Goal: Task Accomplishment & Management: Use online tool/utility

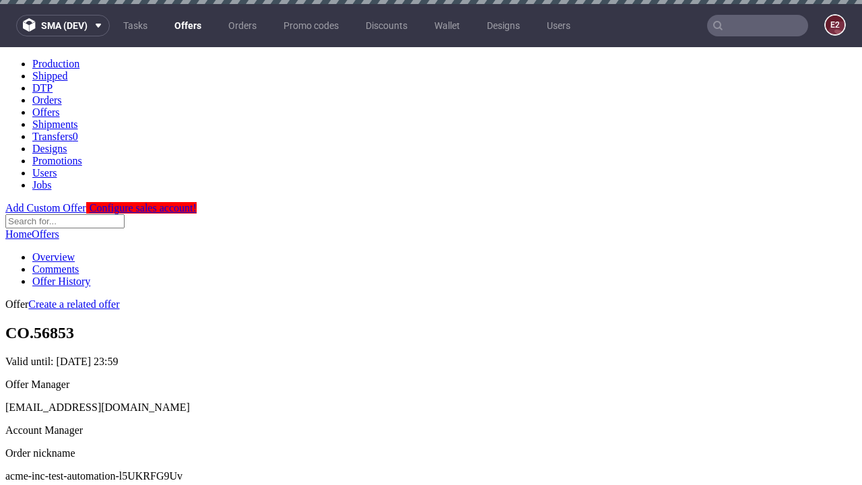
scroll to position [4, 0]
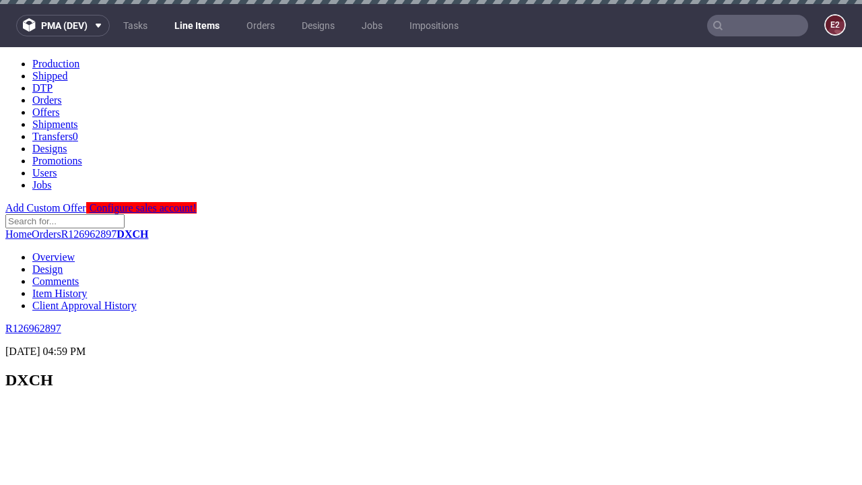
scroll to position [1714, 0]
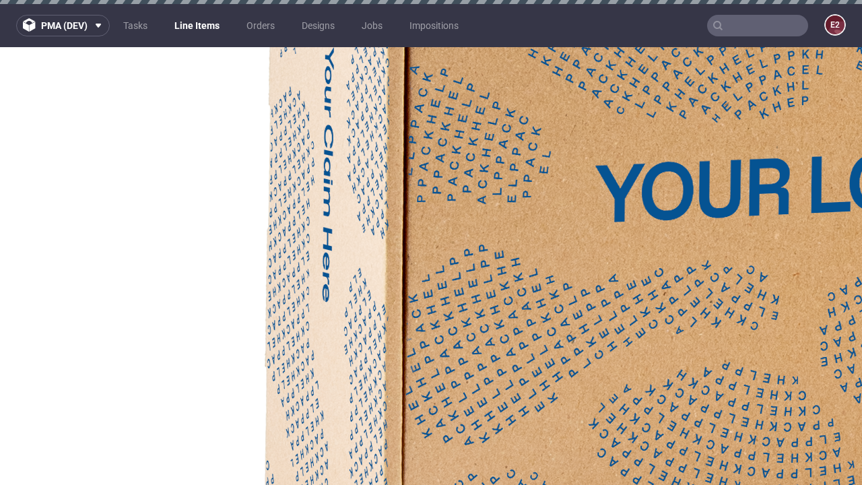
select select "accepted"
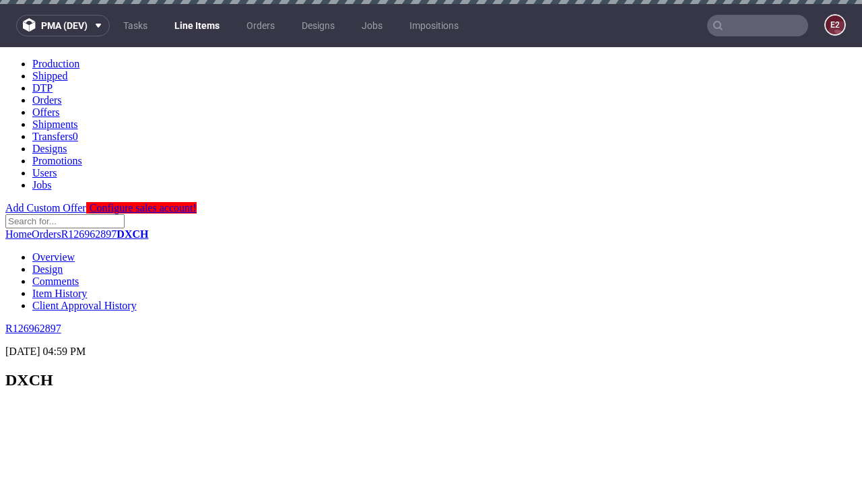
select select "received"
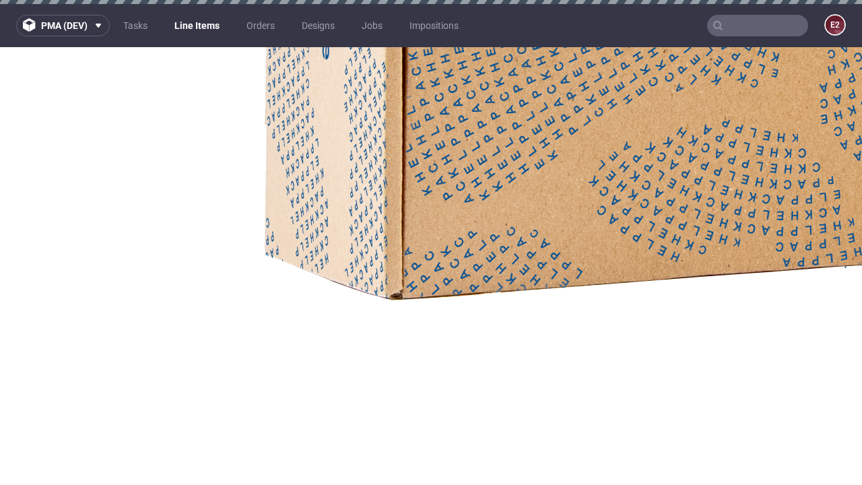
select select "accepted_dtp_issue_reprint"
